Goal: Task Accomplishment & Management: Manage account settings

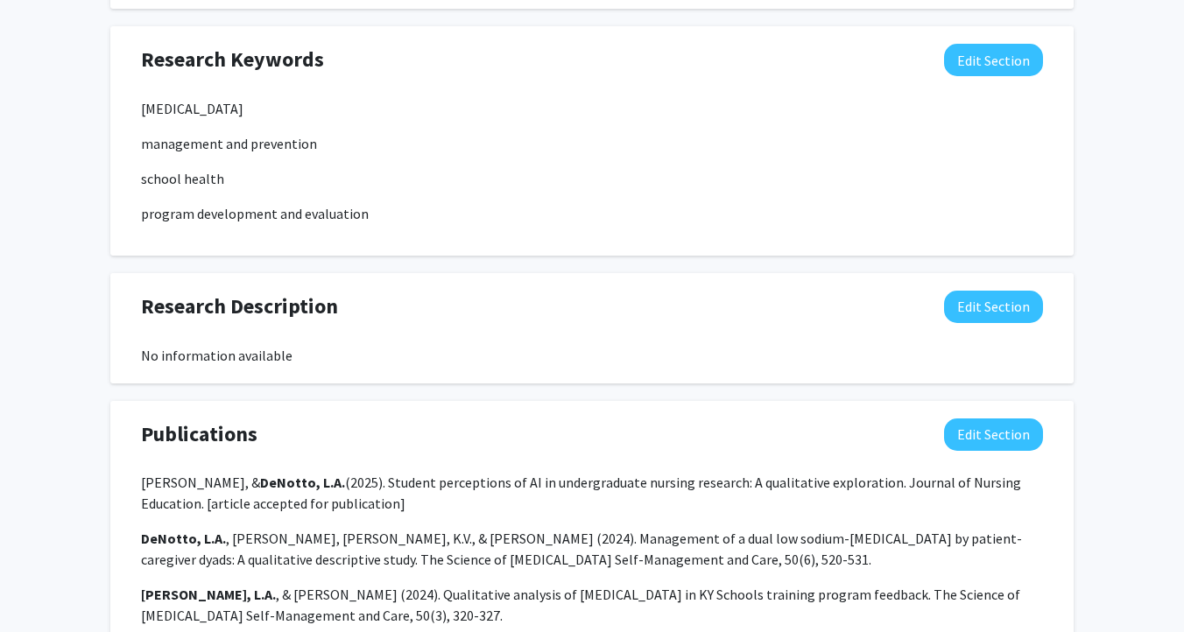
scroll to position [891, 0]
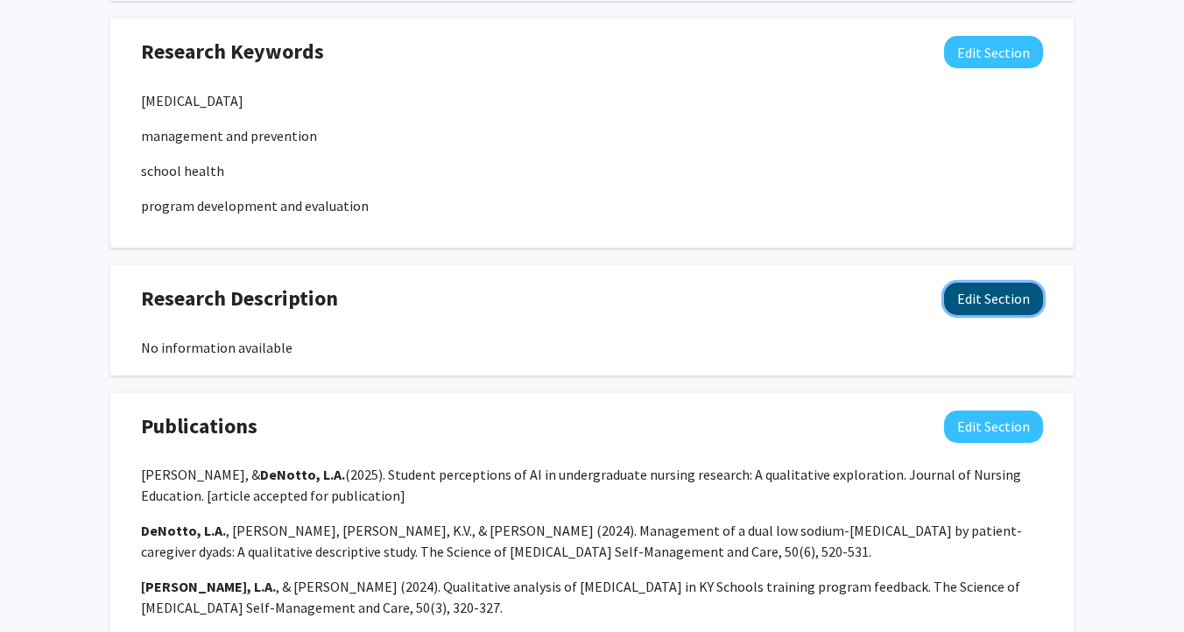
click at [992, 285] on button "Edit Section" at bounding box center [993, 299] width 99 height 32
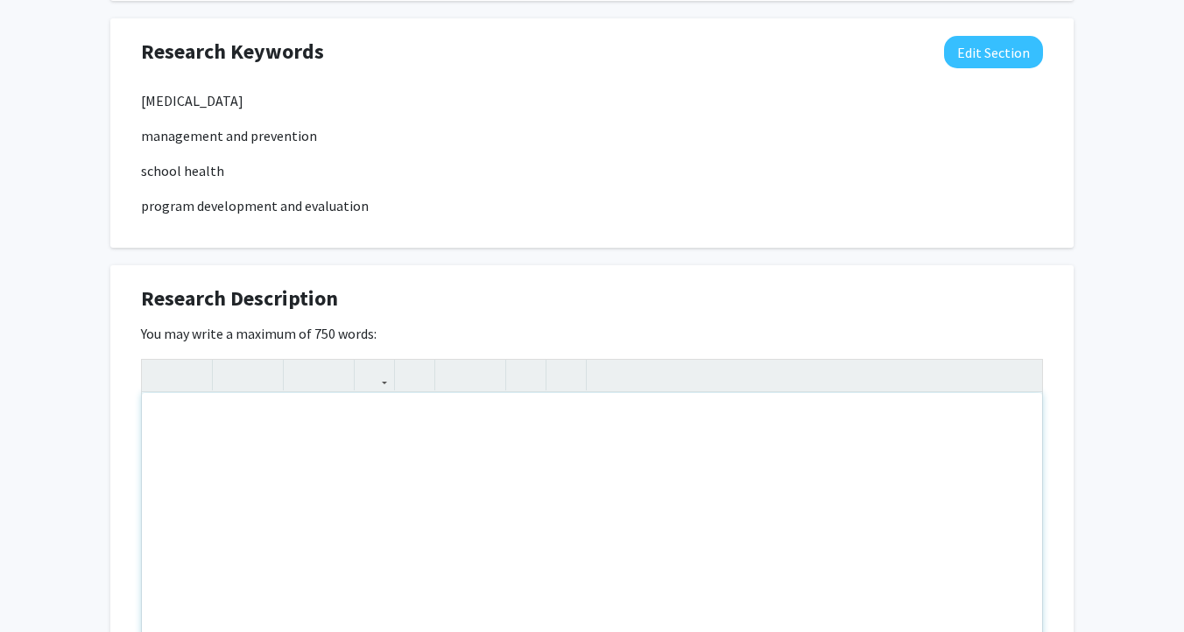
click at [332, 480] on div "Note to users with screen readers: Please deactivate our accessibility plugin f…" at bounding box center [592, 524] width 900 height 263
paste div "Note to users with screen readers: Please deactivate our accessibility plugin f…"
type textarea "<p>I also serve as co-I of the [MEDICAL_DATA] in KY Schools training program, a…"
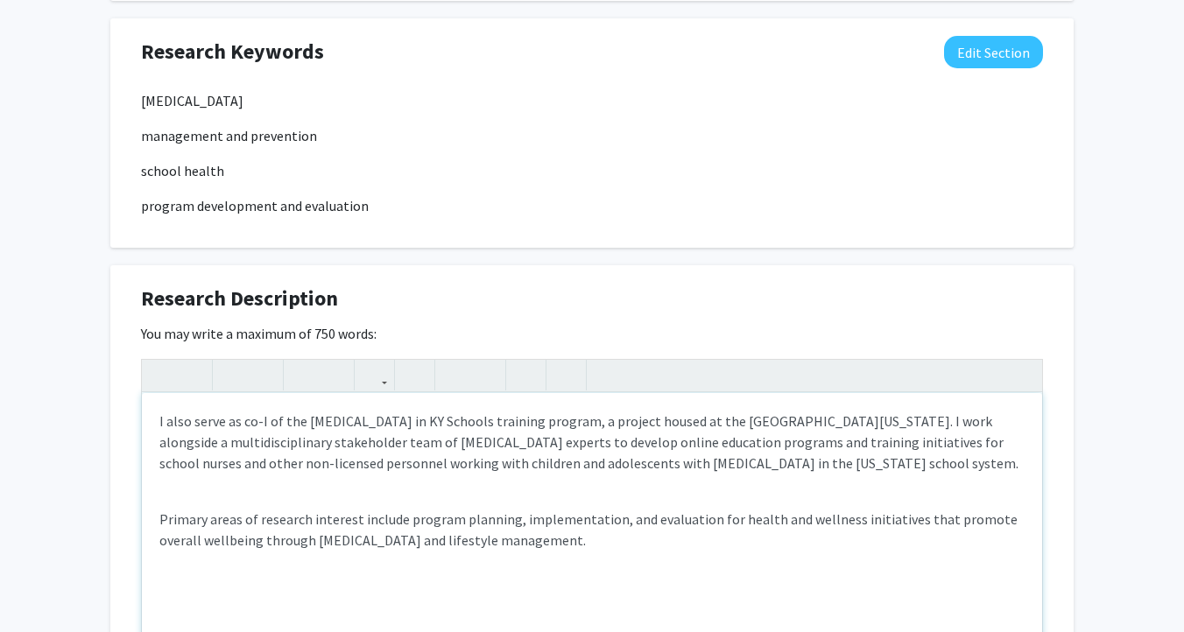
click at [359, 489] on div "I also serve as co-I of the [MEDICAL_DATA] in KY Schools training program, a pr…" at bounding box center [592, 524] width 900 height 263
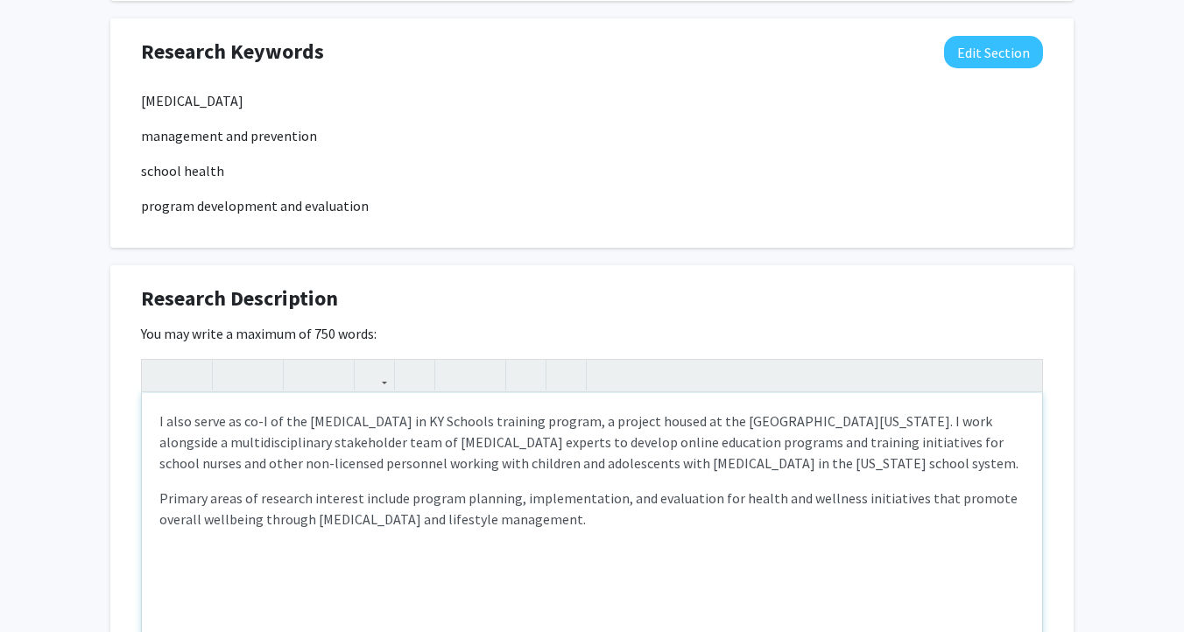
click at [180, 422] on p "I also serve as co-I of the [MEDICAL_DATA] in KY Schools training program, a pr…" at bounding box center [591, 442] width 865 height 63
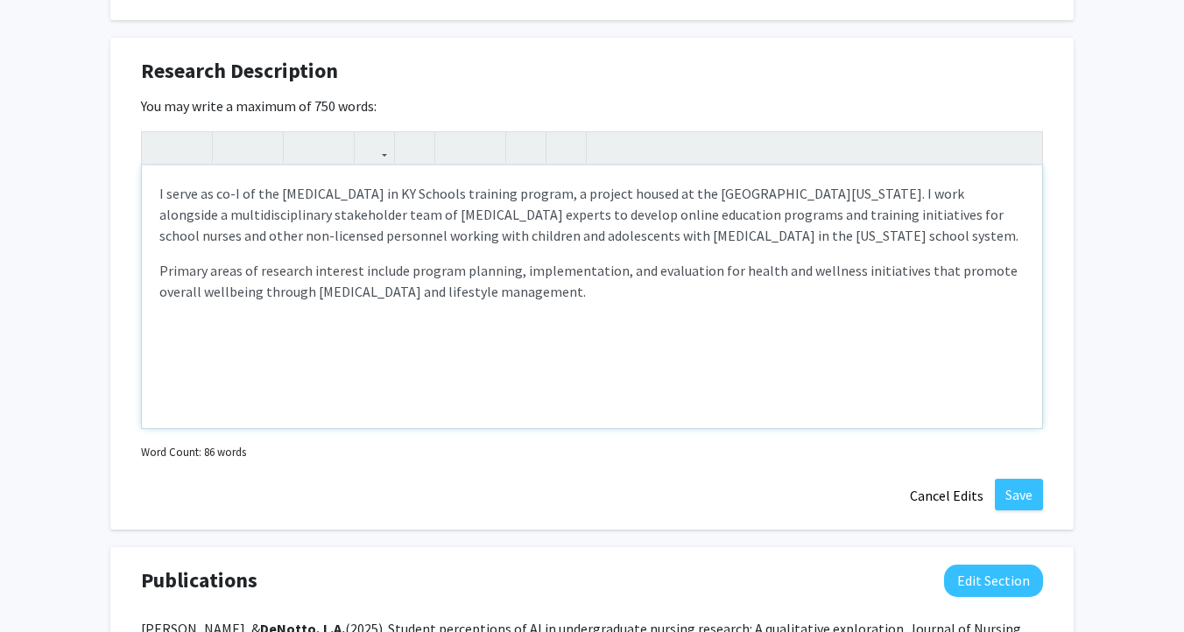
scroll to position [1123, 0]
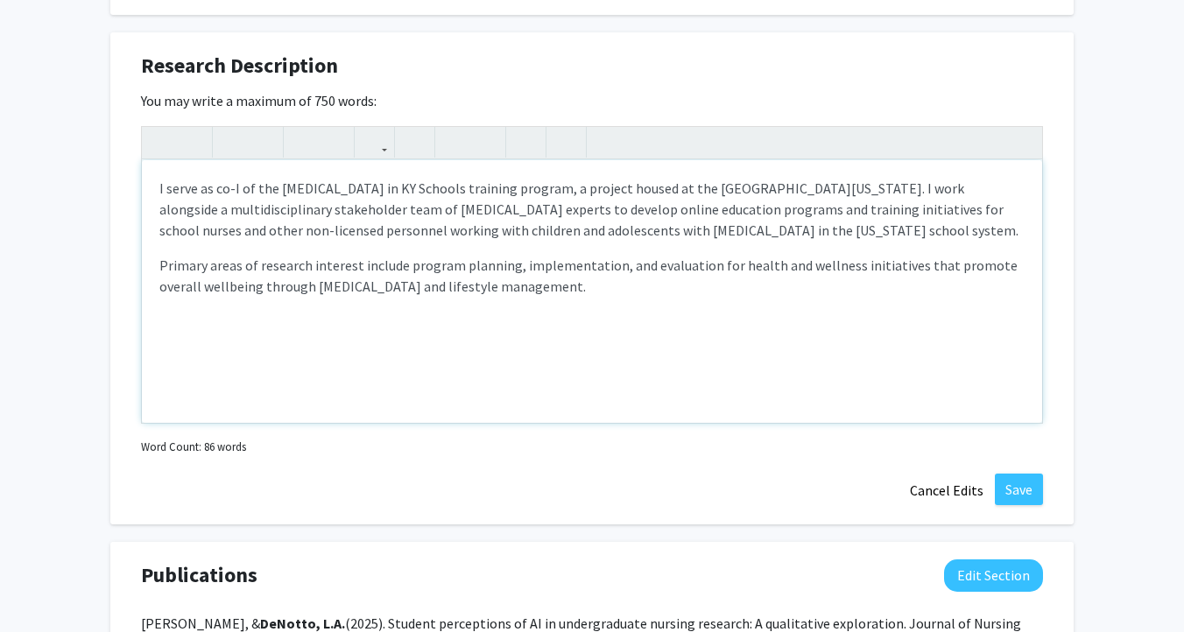
click at [706, 327] on div "I serve as co-I of the [MEDICAL_DATA] in KY Schools training program, a project…" at bounding box center [592, 291] width 900 height 263
click at [901, 268] on p "Primary areas of research interest include program planning, implementation, an…" at bounding box center [591, 276] width 865 height 42
click at [723, 262] on p "Primary areas of research interest include program planning, implementation, an…" at bounding box center [591, 276] width 865 height 42
click at [637, 337] on div "I serve as co-I of the [MEDICAL_DATA] in KY Schools training program, a project…" at bounding box center [592, 291] width 900 height 263
click at [701, 211] on p "I serve as co-I of the [MEDICAL_DATA] in KY Schools training program, a project…" at bounding box center [591, 209] width 865 height 63
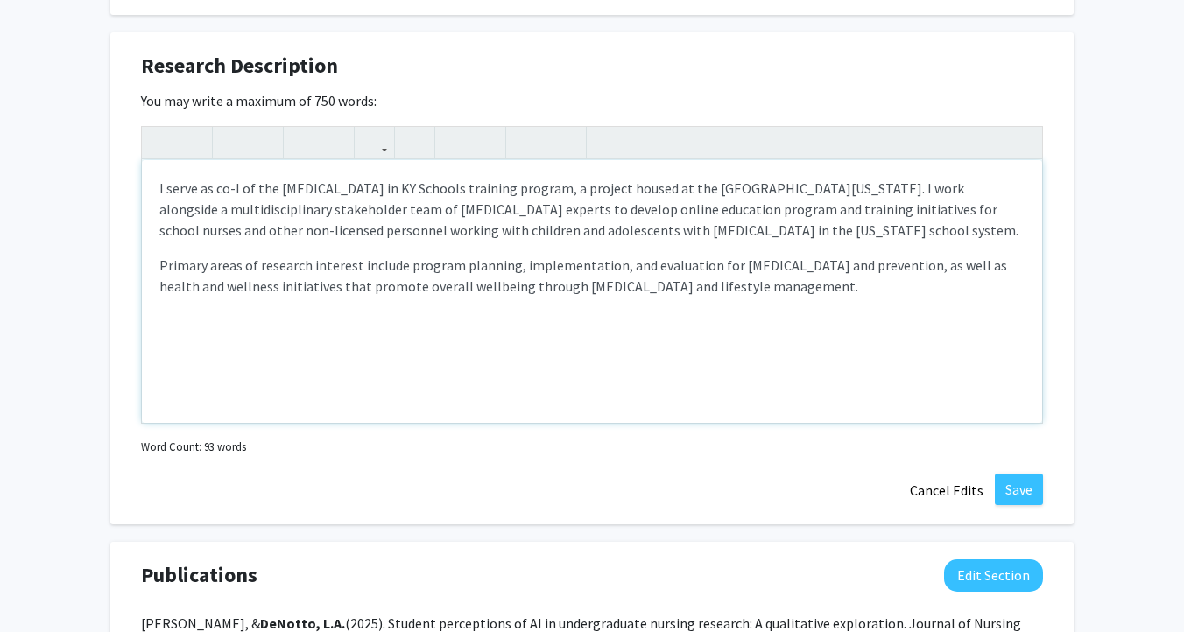
click at [544, 209] on p "I serve as co-I of the [MEDICAL_DATA] in KY Schools training program, a project…" at bounding box center [591, 209] width 865 height 63
click at [845, 208] on p "I serve as co-I of the [MEDICAL_DATA] in KY Schools training program, a project…" at bounding box center [591, 209] width 865 height 63
click at [980, 207] on p "I serve as co-I of the [MEDICAL_DATA] in KY Schools training program, a project…" at bounding box center [591, 209] width 865 height 63
click at [213, 230] on p "I serve as co-I of the [MEDICAL_DATA] in KY Schools training program, a project…" at bounding box center [591, 209] width 865 height 63
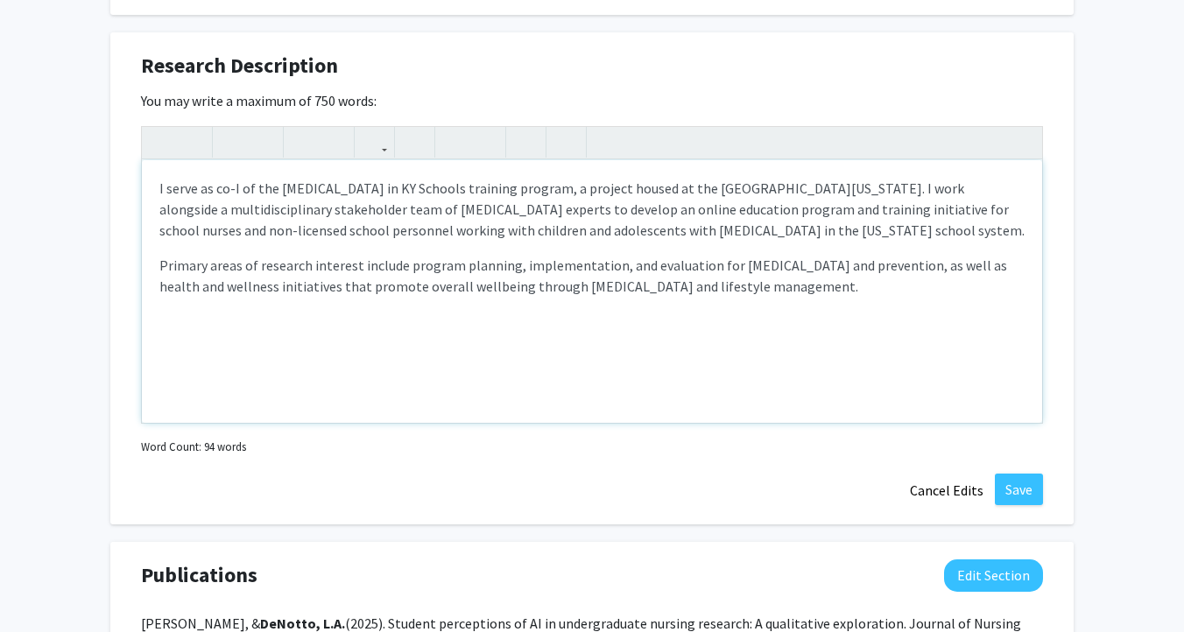
click at [166, 263] on p "Primary areas of research interest include program planning, implementation, an…" at bounding box center [591, 276] width 865 height 42
click at [743, 262] on p "My primary areas of research interest include program planning, implementation,…" at bounding box center [591, 276] width 865 height 42
type textarea "<p>I serve as co-I of the [MEDICAL_DATA] in KY Schools training program, a proj…"
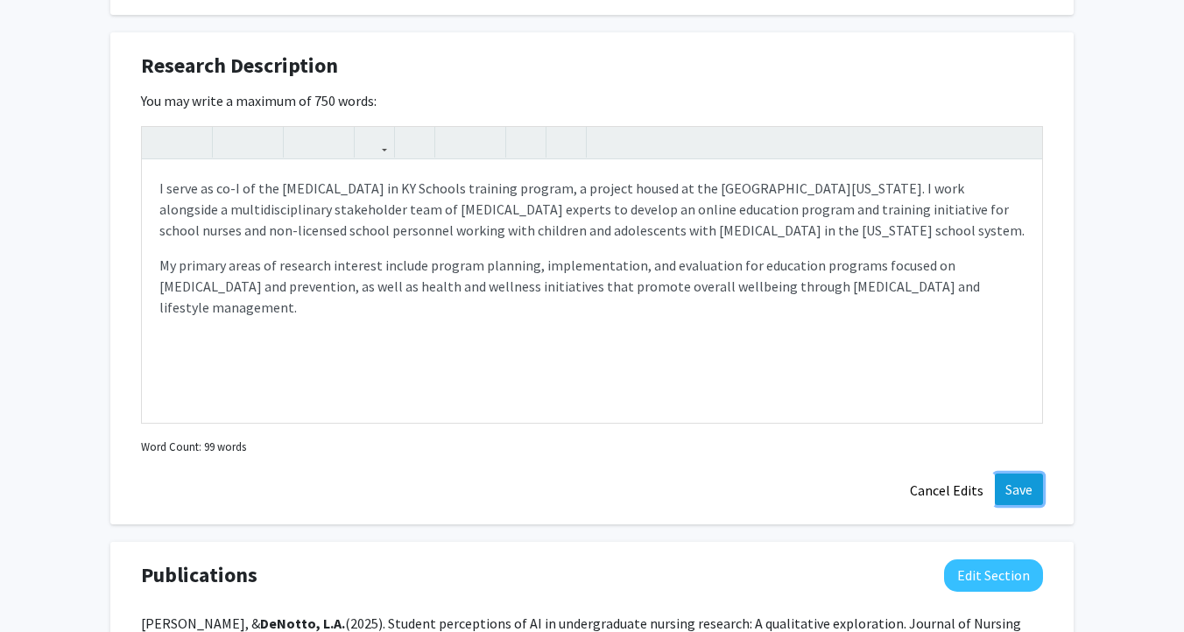
click at [1030, 497] on button "Save" at bounding box center [1019, 490] width 48 height 32
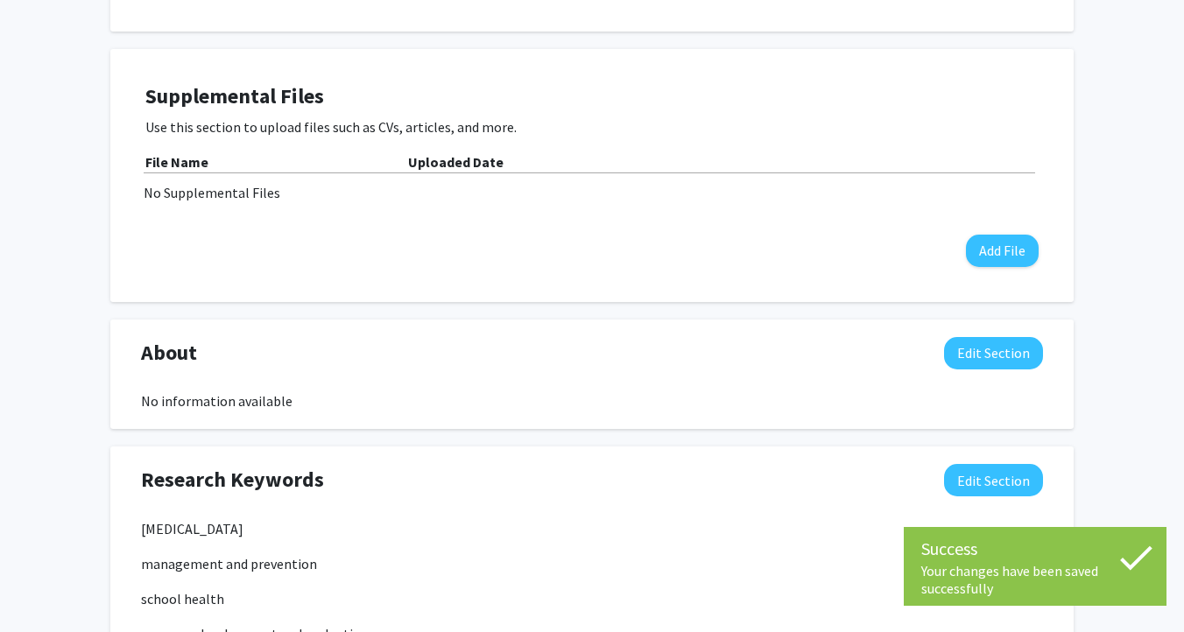
scroll to position [461, 0]
